Goal: Information Seeking & Learning: Learn about a topic

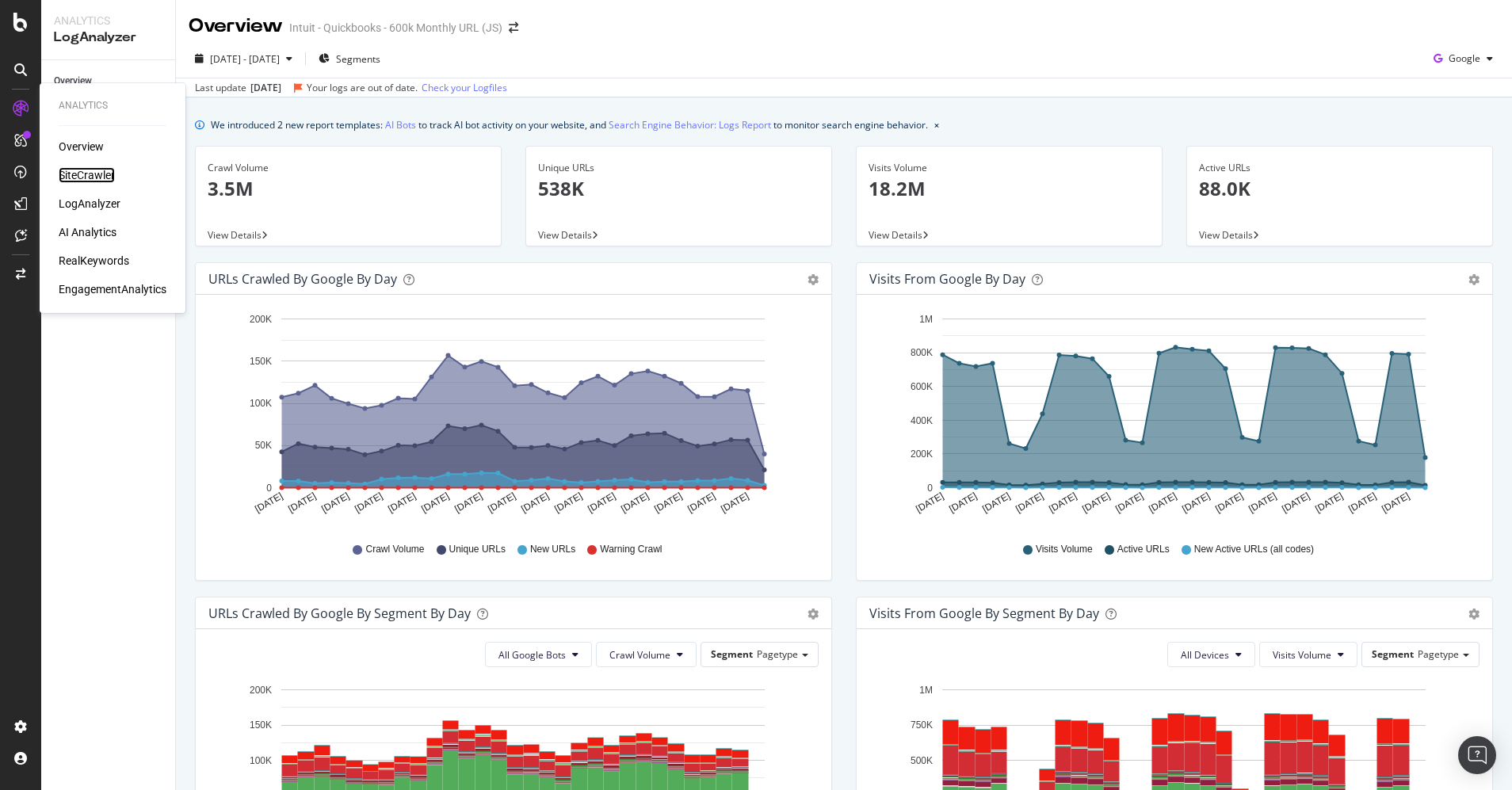
click at [89, 171] on div "SiteCrawler" at bounding box center [87, 175] width 57 height 16
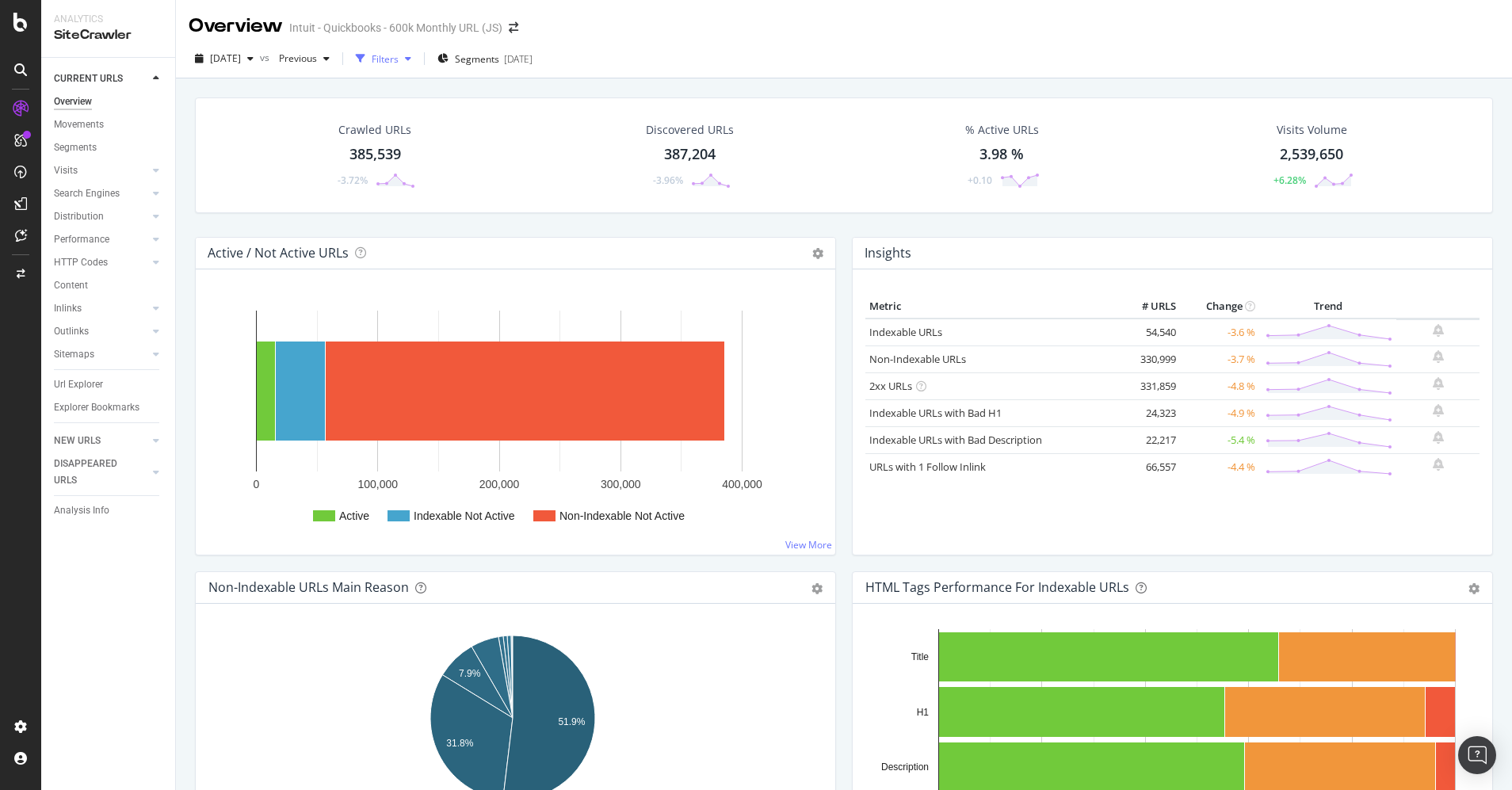
click at [400, 50] on div "Filters" at bounding box center [383, 58] width 68 height 24
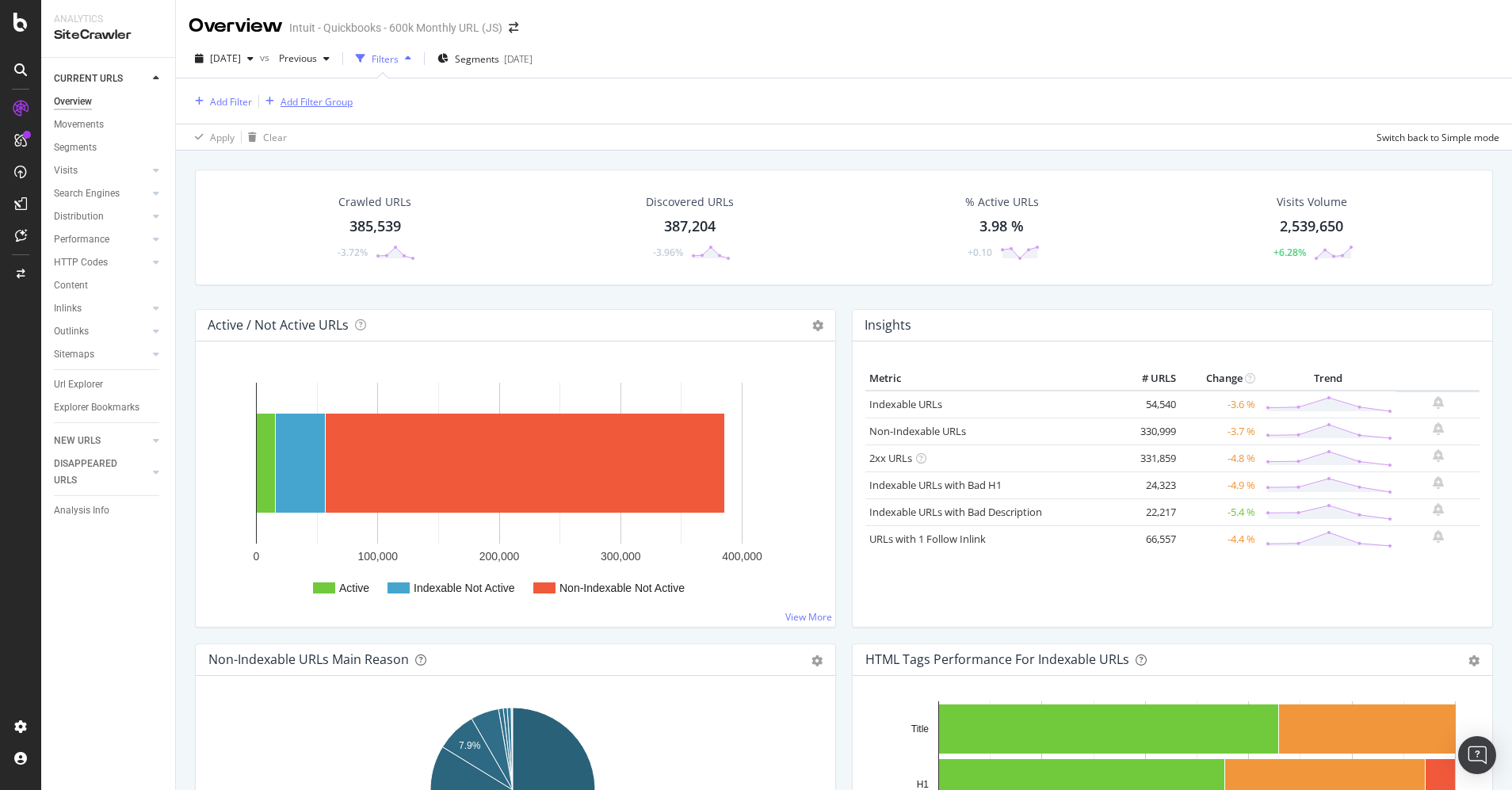
click at [328, 95] on div "Add Filter Group" at bounding box center [317, 102] width 73 height 13
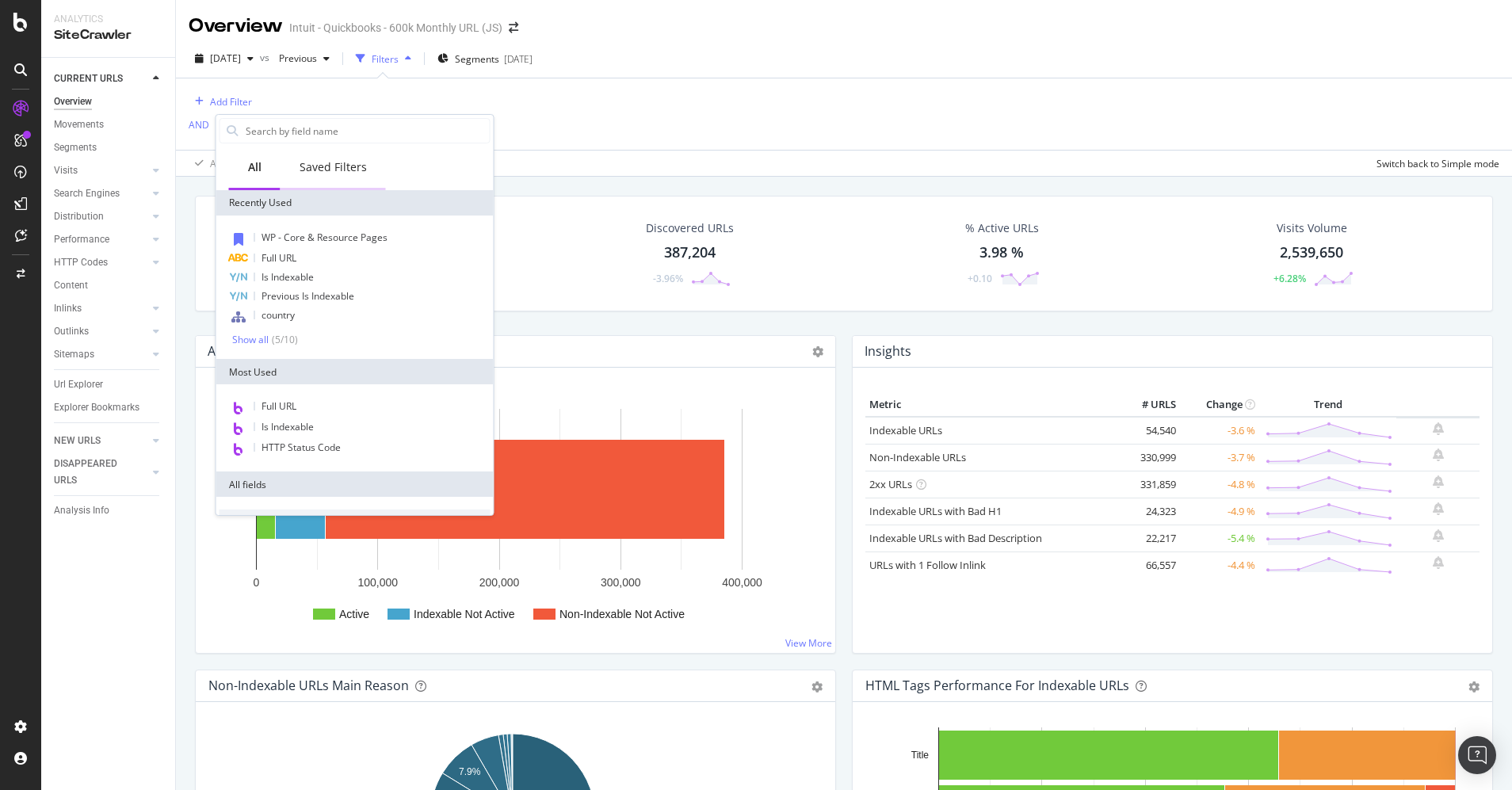
click at [339, 162] on div "Saved Filters" at bounding box center [333, 167] width 68 height 16
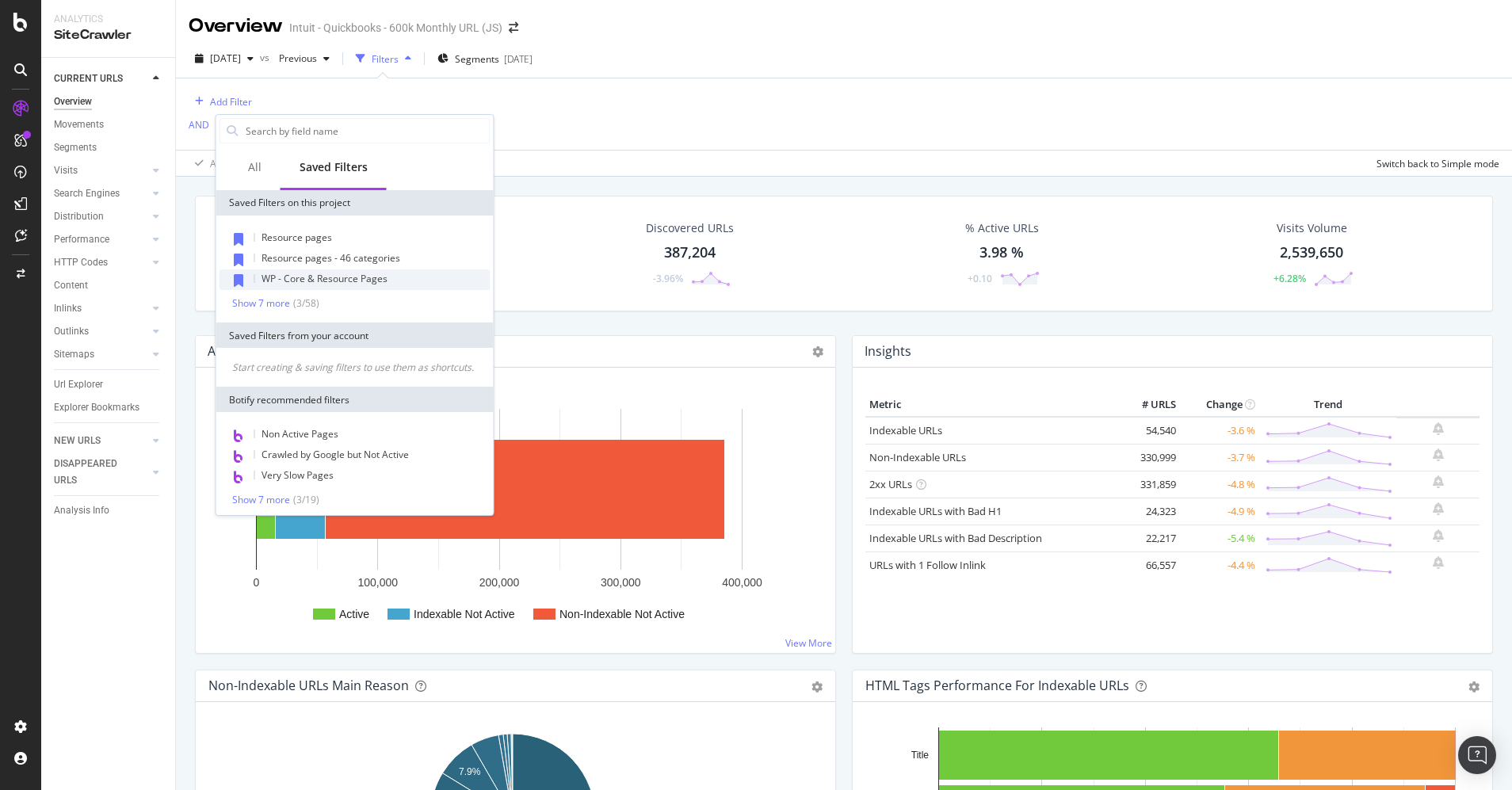
click at [339, 278] on span "WP - Core & Resource Pages" at bounding box center [324, 278] width 126 height 13
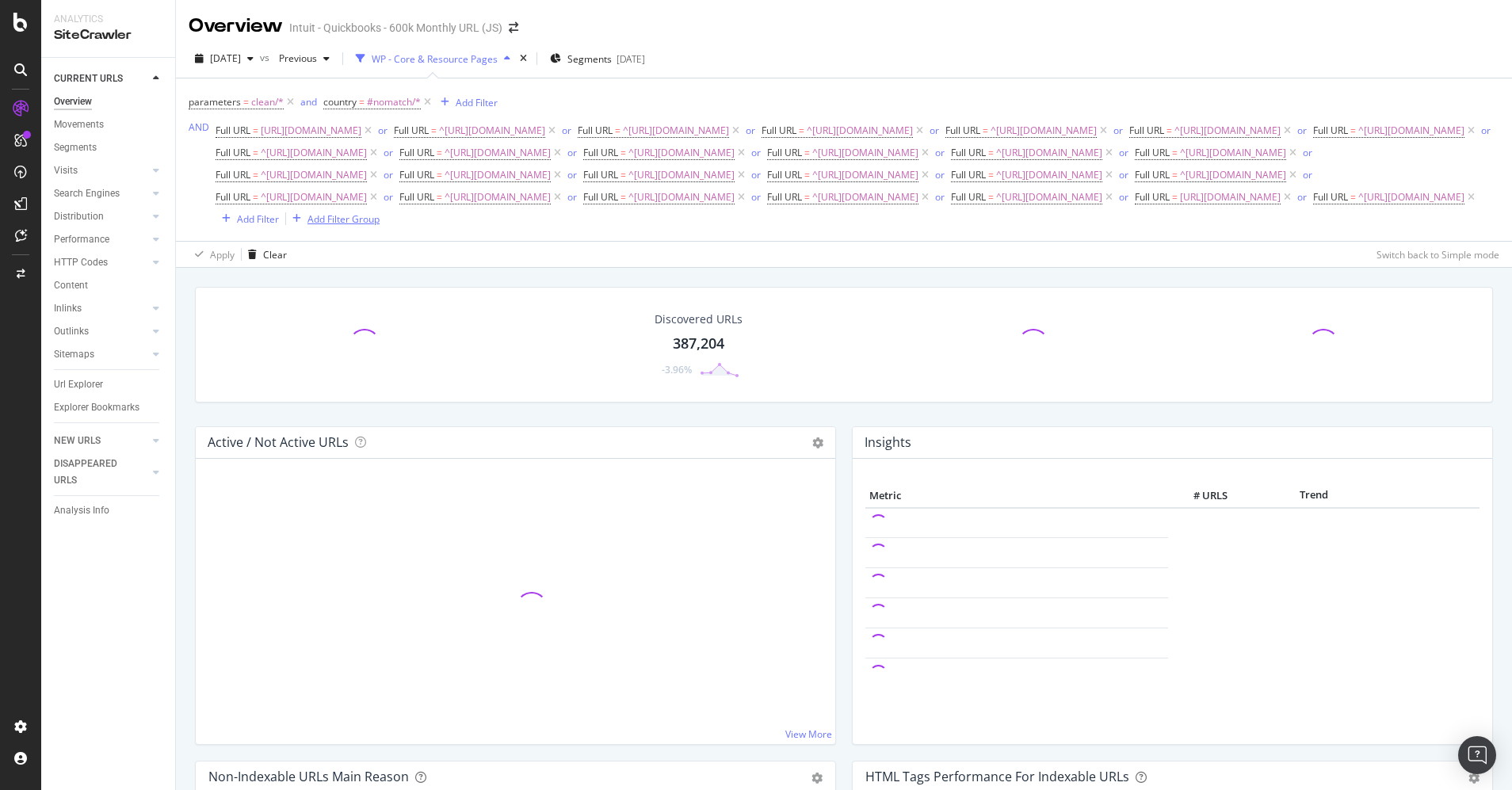
click at [379, 226] on div "Add Filter Group" at bounding box center [343, 219] width 73 height 13
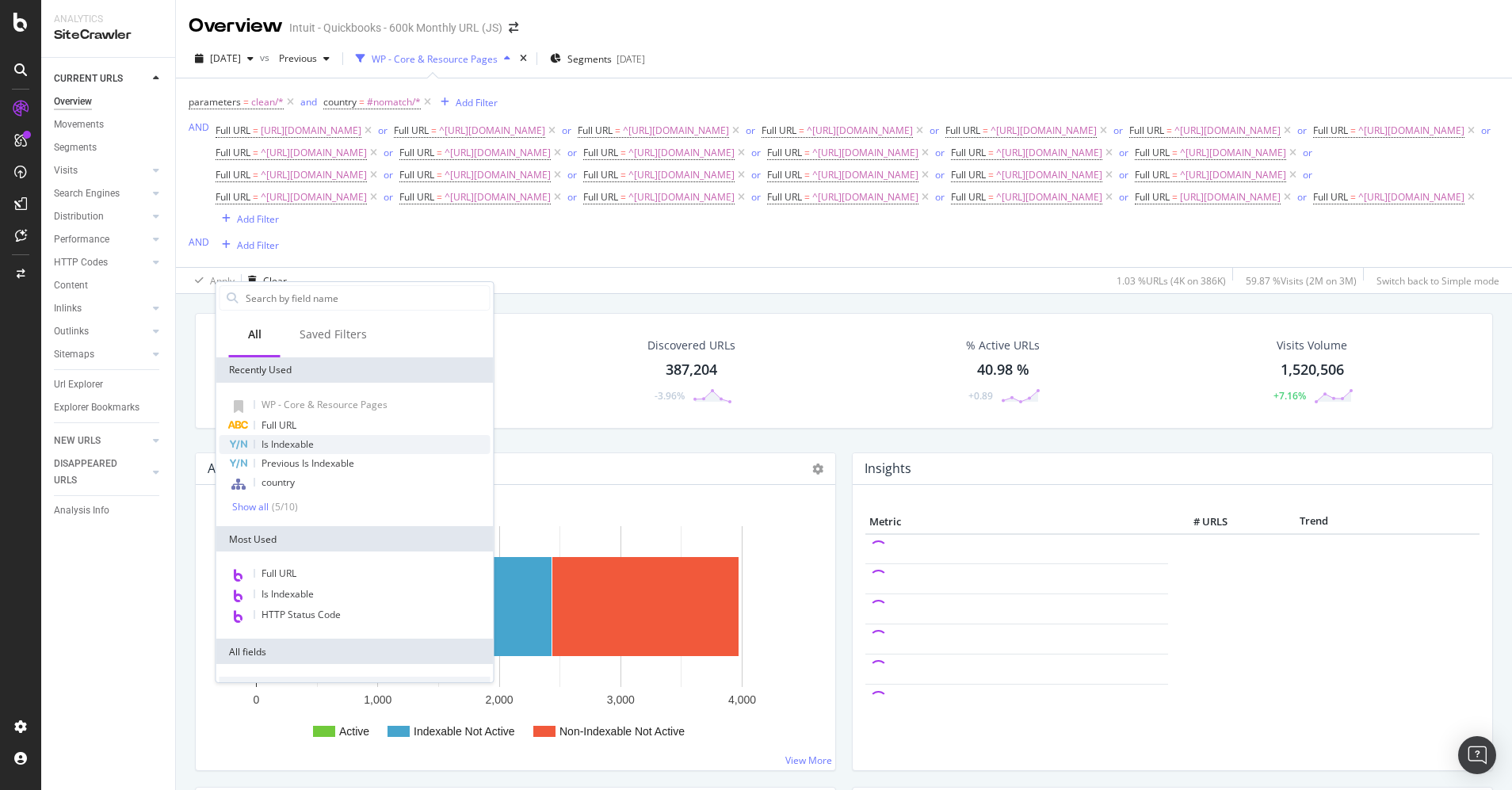
click at [308, 448] on span "Is Indexable" at bounding box center [288, 444] width 53 height 13
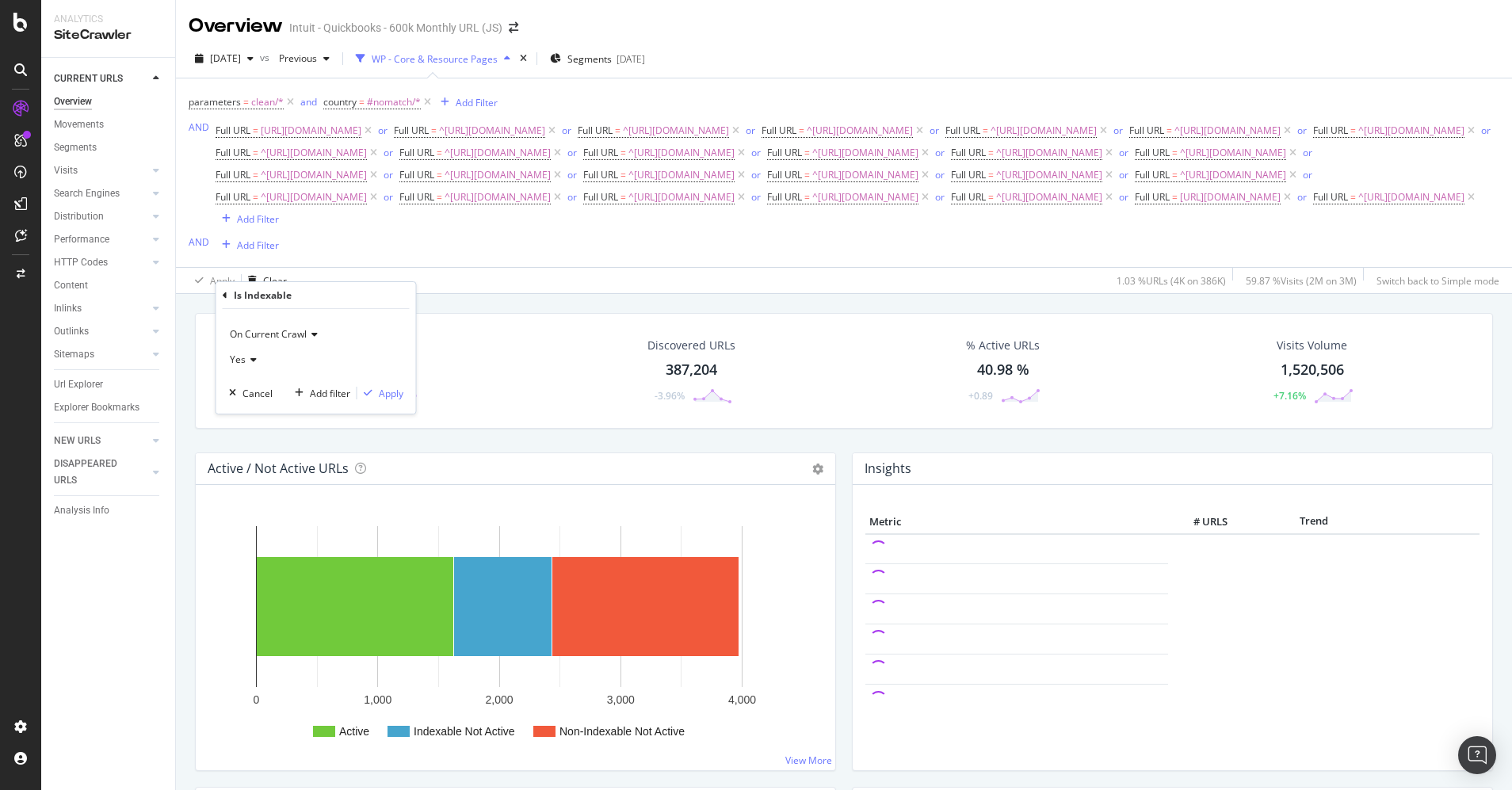
click at [283, 336] on span "On Current Crawl" at bounding box center [268, 334] width 77 height 13
click at [278, 381] on span "On Compared Crawl" at bounding box center [281, 388] width 89 height 13
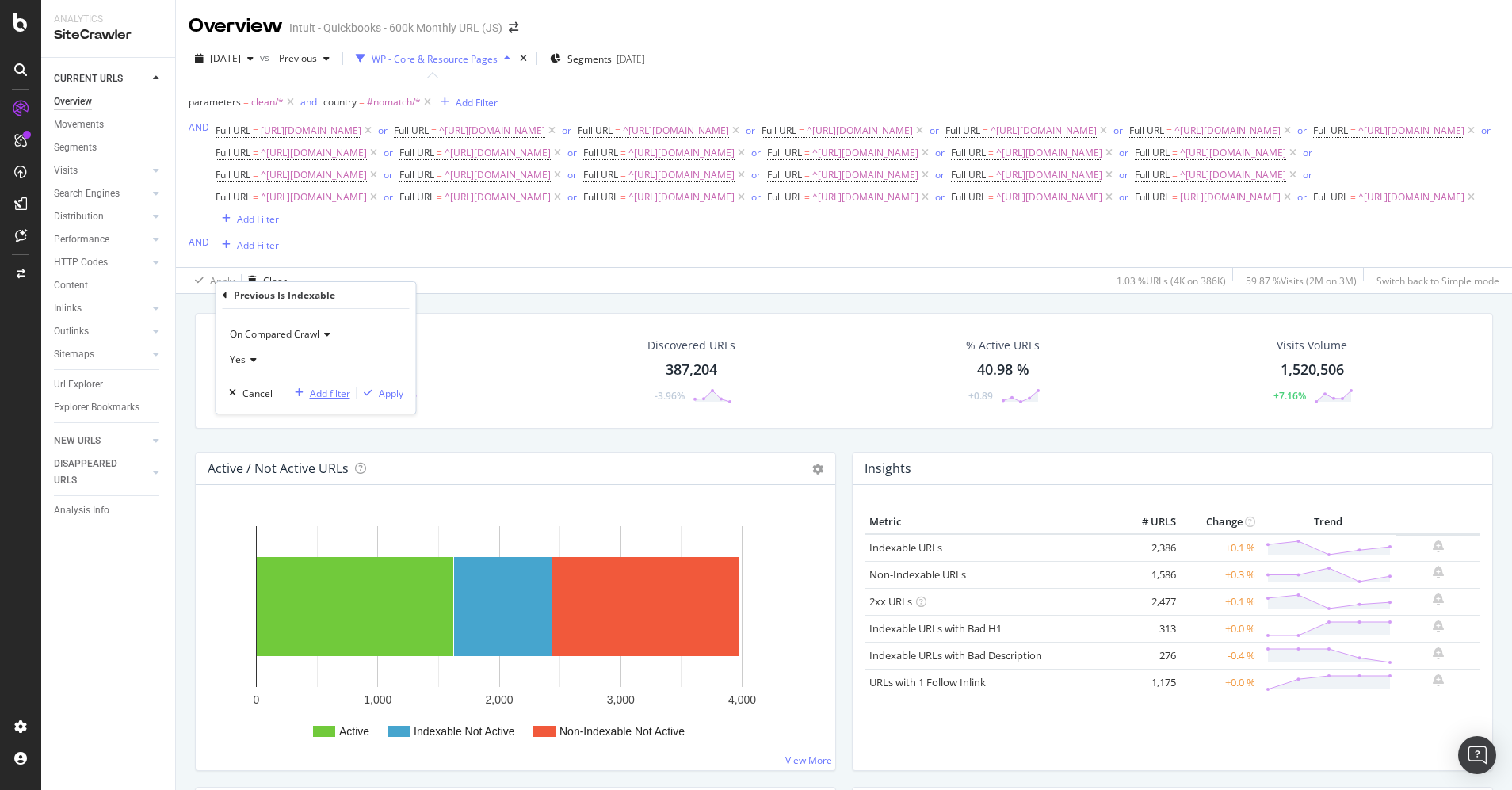
click at [337, 392] on div "Add filter" at bounding box center [330, 393] width 40 height 13
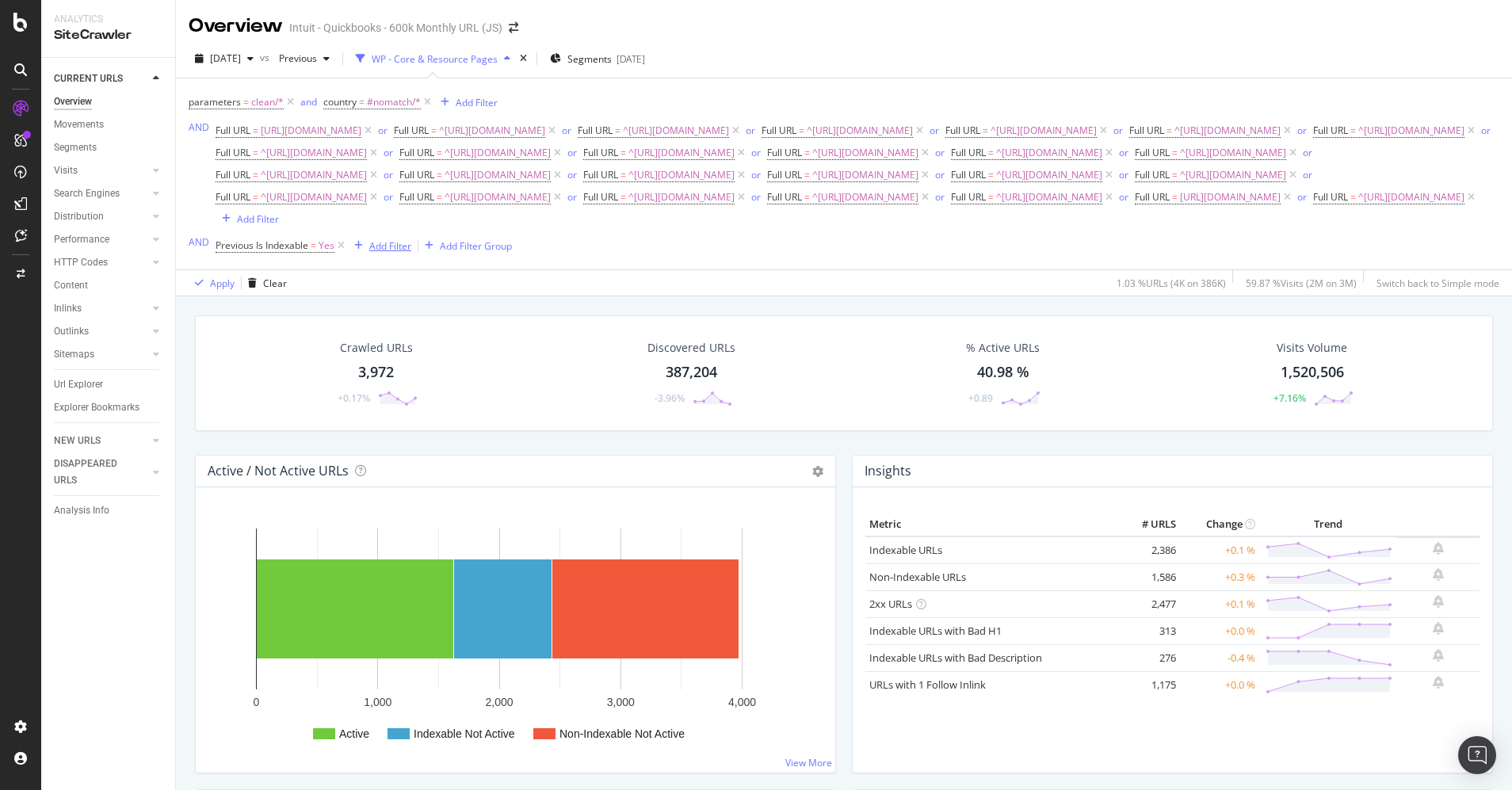
click at [397, 252] on div "Add Filter" at bounding box center [390, 246] width 42 height 13
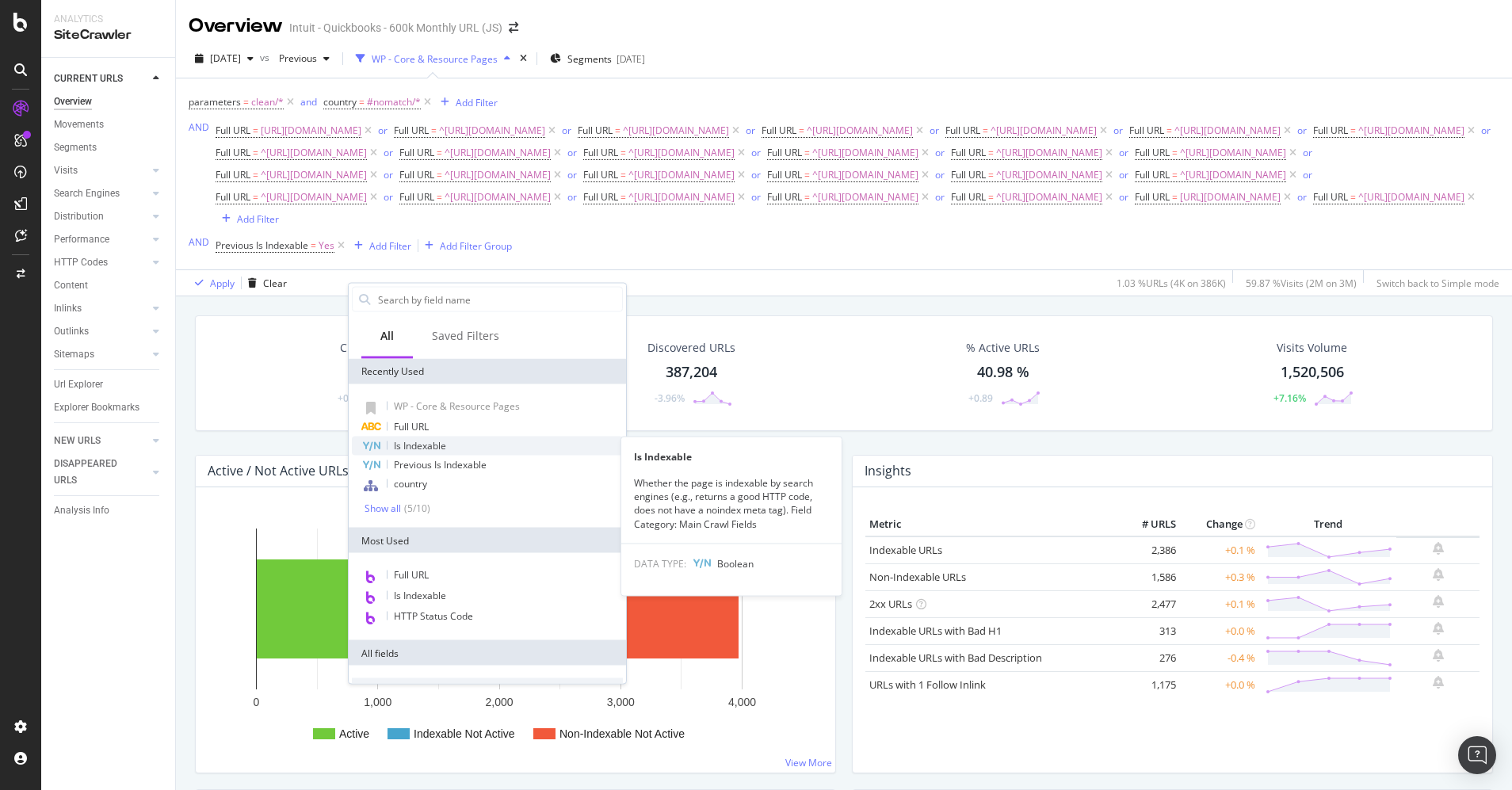
click at [421, 439] on span "Is Indexable" at bounding box center [420, 446] width 53 height 13
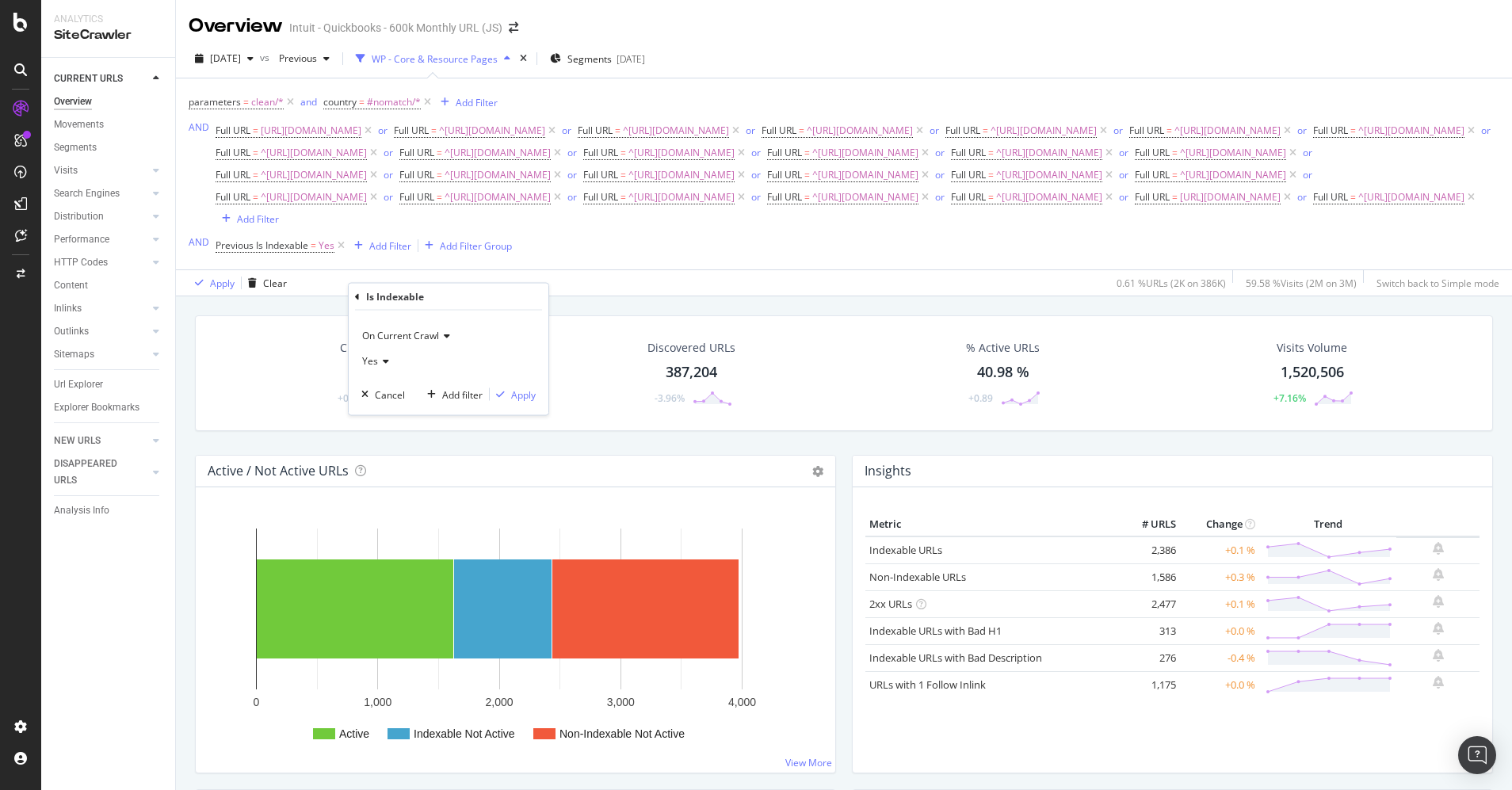
click at [386, 358] on icon at bounding box center [383, 361] width 11 height 9
click at [387, 411] on div "No" at bounding box center [449, 414] width 169 height 21
click at [523, 390] on div "Apply" at bounding box center [523, 394] width 24 height 13
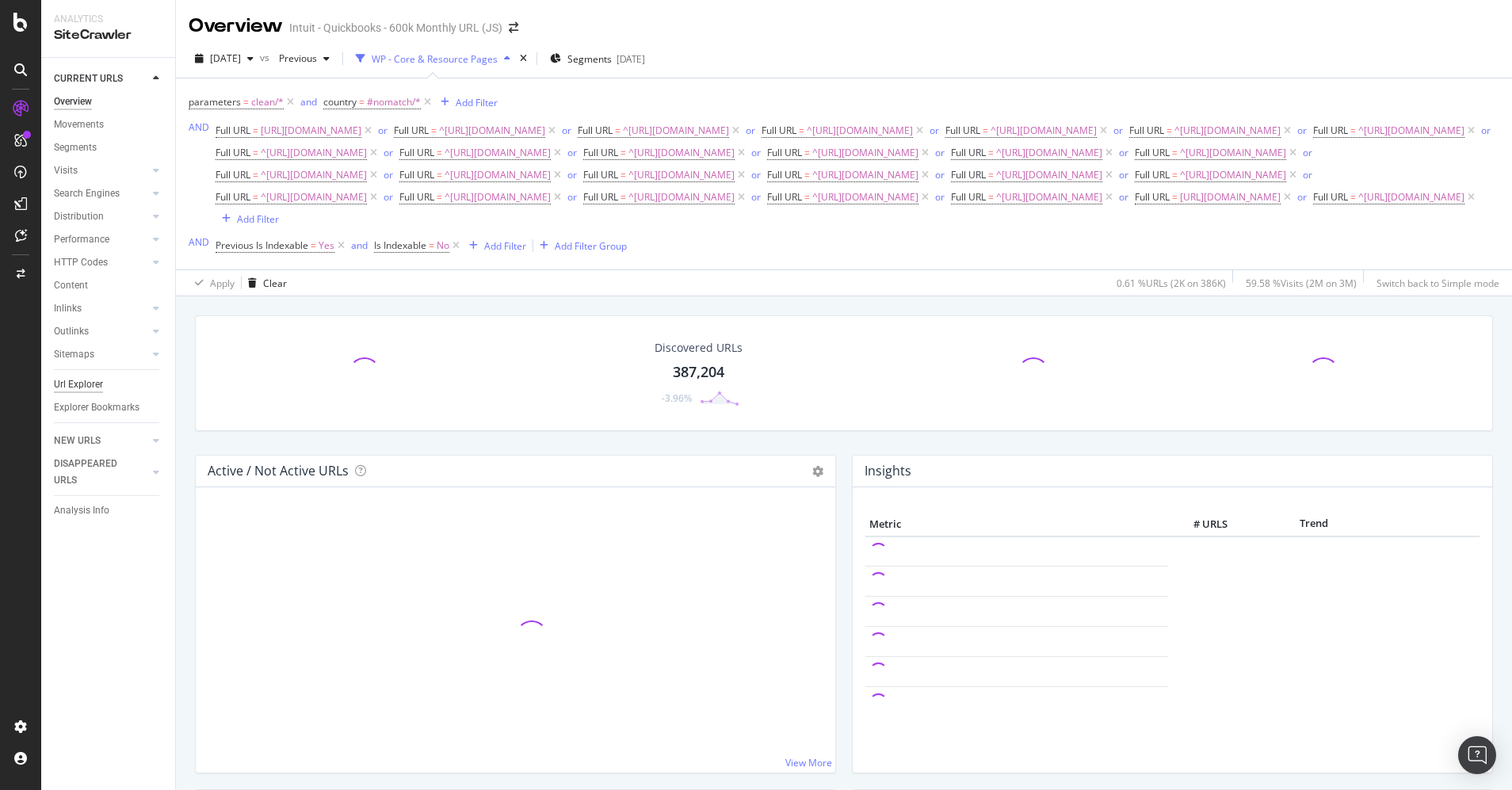
click at [90, 384] on div "Url Explorer" at bounding box center [78, 385] width 49 height 17
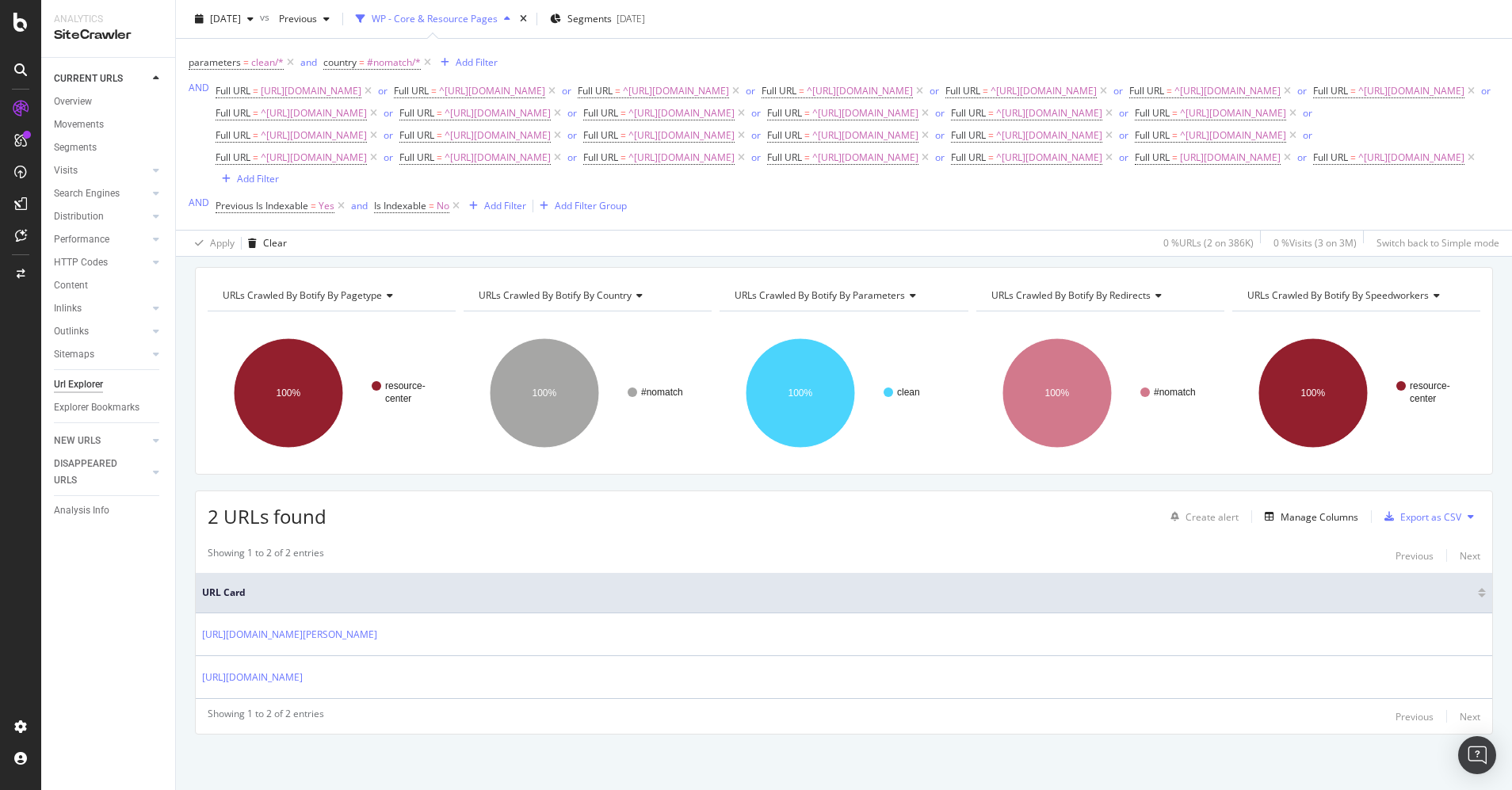
scroll to position [100, 0]
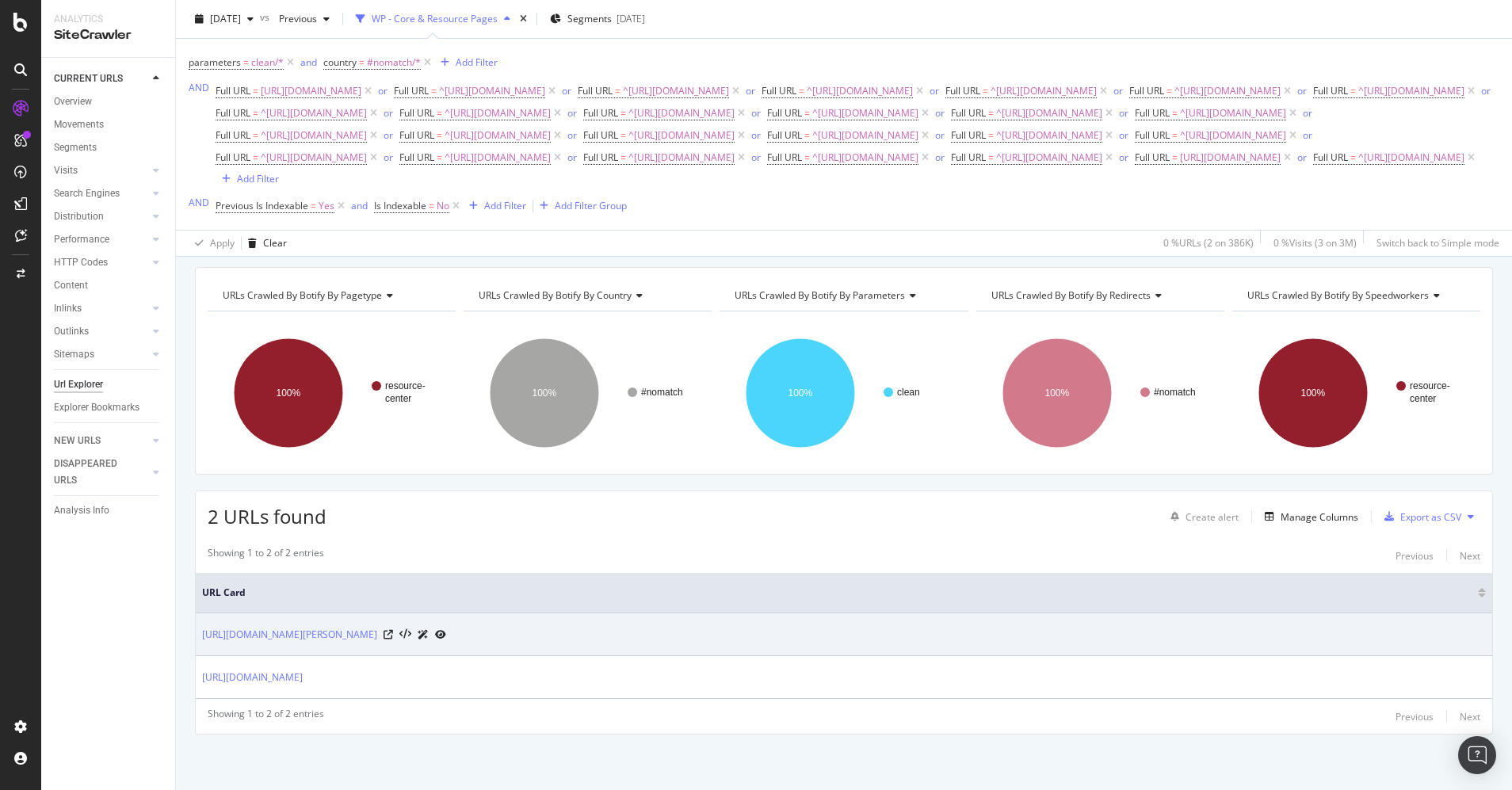
click at [337, 648] on td "[URL][DOMAIN_NAME][PERSON_NAME]" at bounding box center [844, 634] width 1297 height 42
copy tbody "[URL][DOMAIN_NAME][PERSON_NAME]"
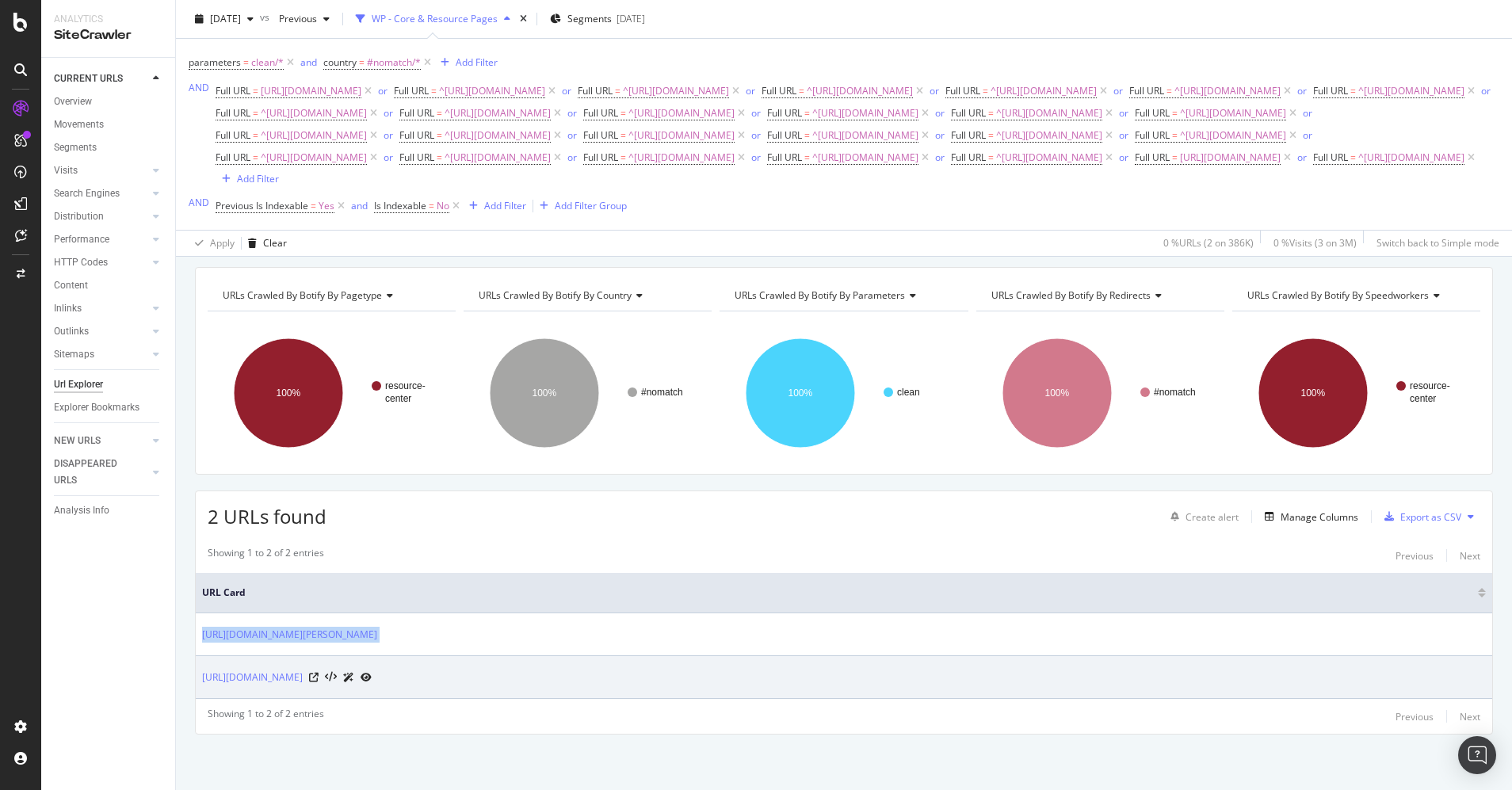
click at [416, 688] on td "[URL][DOMAIN_NAME]" at bounding box center [844, 677] width 1297 height 42
copy div "[URL][DOMAIN_NAME]"
